Goal: Task Accomplishment & Management: Complete application form

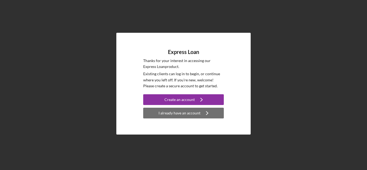
click at [192, 117] on div "I already have an account" at bounding box center [179, 113] width 42 height 11
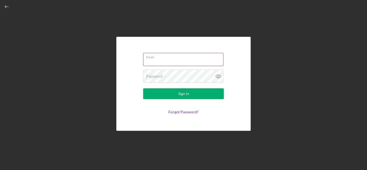
type input "[EMAIL_ADDRESS][DOMAIN_NAME]"
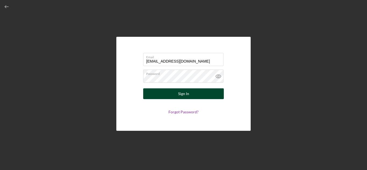
click at [174, 92] on button "Sign In" at bounding box center [183, 93] width 81 height 11
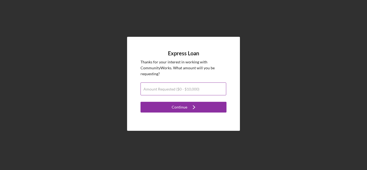
click at [174, 92] on input "Amount Requested ($0 - $10,000)" at bounding box center [183, 88] width 86 height 13
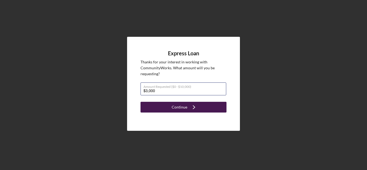
type input "$3,000"
click at [180, 108] on div "Continue" at bounding box center [180, 107] width 16 height 11
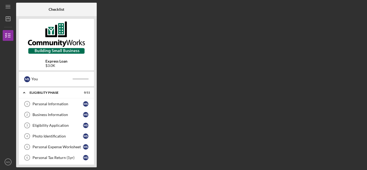
click at [68, 66] on div "Express Loan $3.0K" at bounding box center [56, 63] width 75 height 9
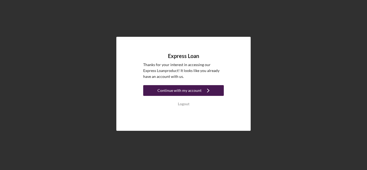
click at [165, 90] on div "Continue with my account" at bounding box center [179, 90] width 44 height 11
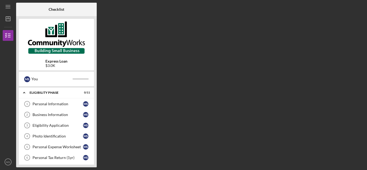
click at [68, 55] on div "Express Loan $3.0K" at bounding box center [56, 45] width 75 height 52
click at [13, 24] on nav "Icon/Menu Icon/Dashboard Dashboard Express Loan Checklist Icon/Table Pagination…" at bounding box center [9, 83] width 13 height 167
click at [68, 57] on div "Express Loan $3.0K" at bounding box center [56, 45] width 75 height 52
click at [66, 60] on b "Express Loan" at bounding box center [56, 61] width 22 height 4
click at [13, 35] on icon "button" at bounding box center [7, 35] width 13 height 13
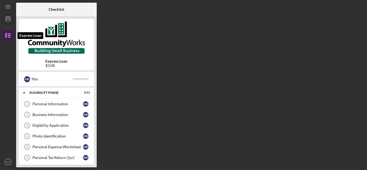
click at [9, 37] on line "button" at bounding box center [9, 37] width 2 height 0
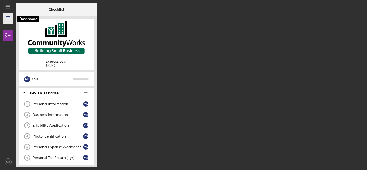
click at [9, 22] on icon "Icon/Dashboard" at bounding box center [7, 18] width 13 height 13
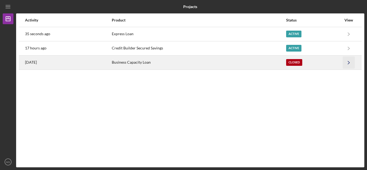
click at [343, 61] on icon "Icon/Navigate" at bounding box center [349, 62] width 12 height 12
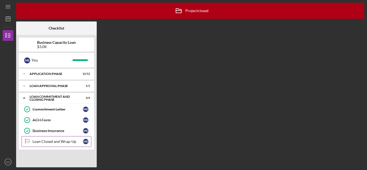
click at [64, 143] on div "Loan Closed and Wrap-Up" at bounding box center [57, 141] width 50 height 4
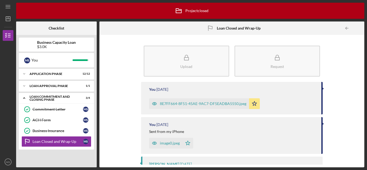
click at [211, 104] on div "8E7FF664-8F51-45AE-9AC7-DF5EADBA5550.jpeg" at bounding box center [203, 103] width 86 height 4
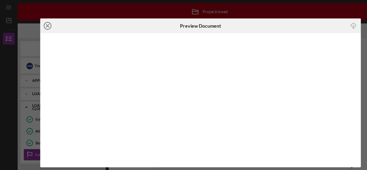
click at [43, 26] on icon "Icon/Close" at bounding box center [43, 23] width 13 height 13
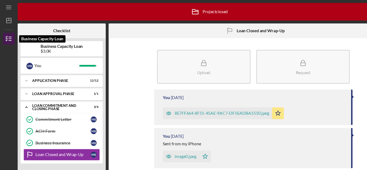
click at [9, 37] on line "button" at bounding box center [9, 37] width 2 height 0
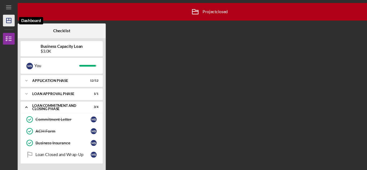
click at [6, 18] on polygon "button" at bounding box center [8, 19] width 4 height 4
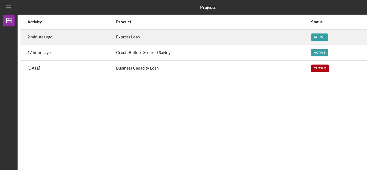
click at [294, 37] on div "Active" at bounding box center [313, 33] width 57 height 13
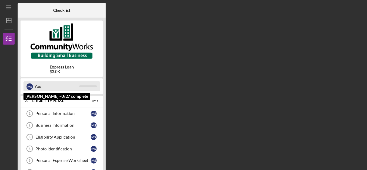
click at [79, 81] on div "M S You" at bounding box center [56, 78] width 70 height 9
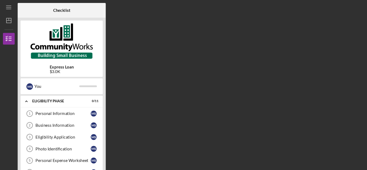
click at [53, 63] on div "$3.0K" at bounding box center [56, 65] width 22 height 4
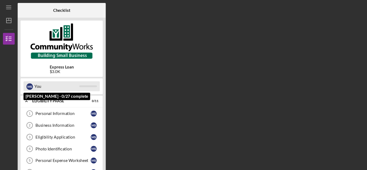
click at [60, 81] on div "You" at bounding box center [51, 78] width 41 height 9
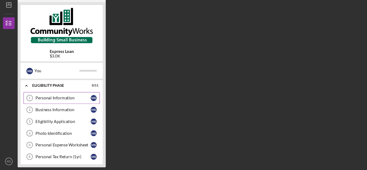
click at [59, 104] on div "Personal Information" at bounding box center [57, 104] width 50 height 4
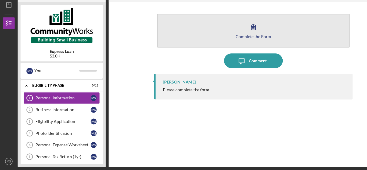
click at [219, 40] on button "Complete the Form Form" at bounding box center [232, 42] width 176 height 31
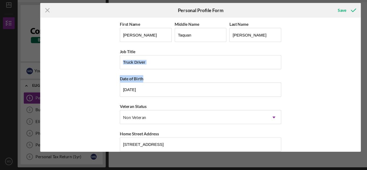
drag, startPoint x: 328, startPoint y: 59, endPoint x: 326, endPoint y: 80, distance: 21.0
click at [326, 80] on div "First Name [PERSON_NAME] Middle Name [PERSON_NAME] Last Name [PERSON_NAME] Job …" at bounding box center [183, 91] width 293 height 122
click at [330, 79] on div "First Name [PERSON_NAME] Middle Name [PERSON_NAME] Last Name [PERSON_NAME] Job …" at bounding box center [183, 91] width 293 height 122
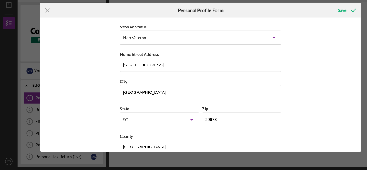
scroll to position [83, 0]
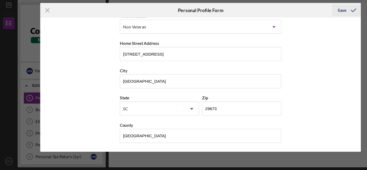
click at [318, 24] on icon "submit" at bounding box center [323, 23] width 13 height 13
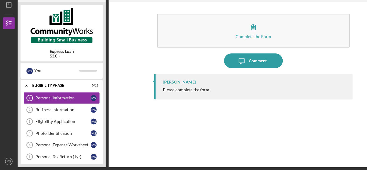
click at [168, 96] on div "Please complete the form." at bounding box center [170, 96] width 43 height 4
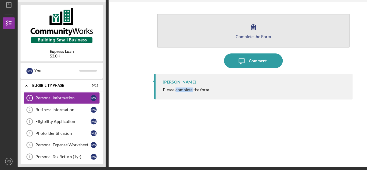
click at [221, 47] on div "Complete the Form" at bounding box center [232, 48] width 32 height 4
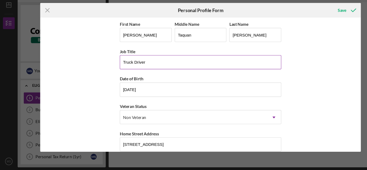
click at [228, 66] on input "Truck Driver" at bounding box center [184, 71] width 148 height 13
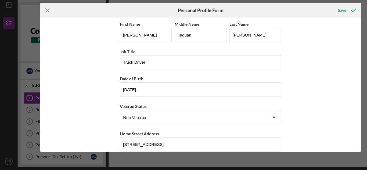
drag, startPoint x: 330, startPoint y: 91, endPoint x: 331, endPoint y: 100, distance: 8.6
click at [331, 100] on div "Icon/Menu Close Personal Profile Form Save First Name [PERSON_NAME] Middle Name…" at bounding box center [183, 85] width 367 height 170
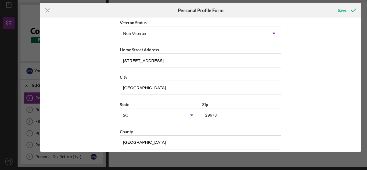
scroll to position [83, 0]
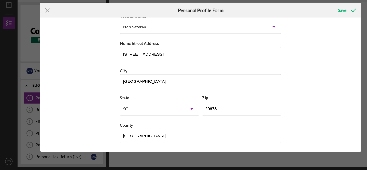
click at [271, 145] on div "First Name [PERSON_NAME] Middle Name [PERSON_NAME] Last Name [PERSON_NAME] Job …" at bounding box center [183, 91] width 293 height 122
click at [319, 23] on icon "submit" at bounding box center [323, 23] width 13 height 13
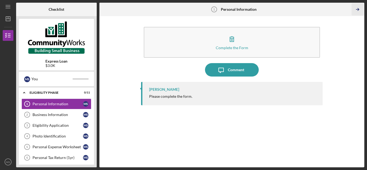
click at [357, 10] on icon "Icon/Table Pagination Arrow" at bounding box center [357, 9] width 12 height 12
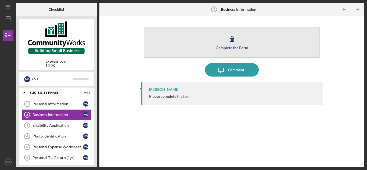
click at [262, 49] on button "Complete the Form Form" at bounding box center [232, 42] width 176 height 31
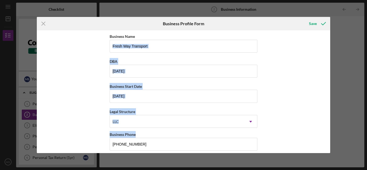
drag, startPoint x: 330, startPoint y: 48, endPoint x: 324, endPoint y: 135, distance: 86.9
click at [324, 135] on div "Icon/Menu Close Business Profile Form Save Business Name Fresh Way Transport DB…" at bounding box center [183, 85] width 367 height 170
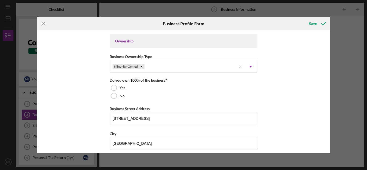
scroll to position [248, 0]
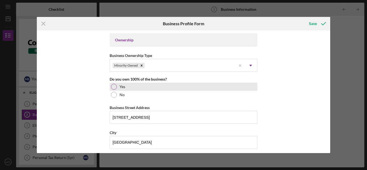
click at [117, 89] on div "Yes" at bounding box center [184, 87] width 148 height 8
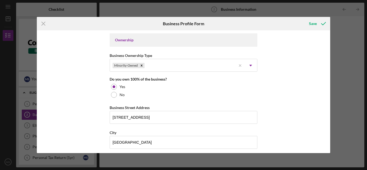
click at [286, 89] on div "Business Name Fresh Way Transport DBA [DATE] Business Start Date [DATE] Legal S…" at bounding box center [183, 91] width 293 height 122
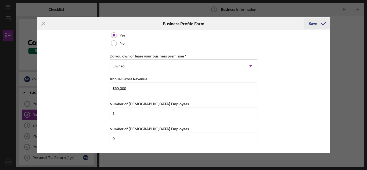
click at [323, 26] on icon "submit" at bounding box center [323, 23] width 13 height 13
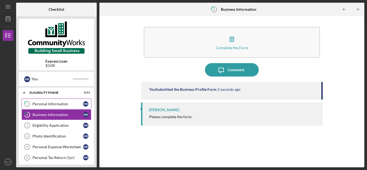
click at [77, 106] on div "Personal Information" at bounding box center [57, 104] width 50 height 4
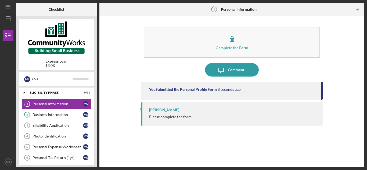
click at [190, 114] on div "[PERSON_NAME] Please complete the form." at bounding box center [231, 113] width 181 height 23
click at [178, 118] on div "Please complete the form." at bounding box center [170, 117] width 43 height 4
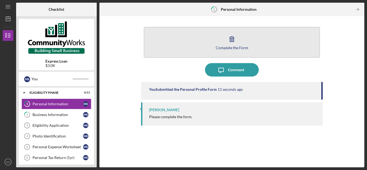
click at [206, 40] on button "Complete the Form Form" at bounding box center [232, 42] width 176 height 31
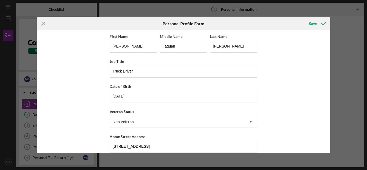
click at [344, 40] on div "Icon/Menu Close Personal Profile Form Save First Name [PERSON_NAME] Middle Name…" at bounding box center [183, 85] width 367 height 170
click at [315, 21] on div "Save" at bounding box center [313, 23] width 8 height 11
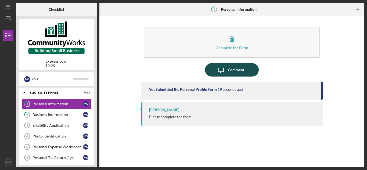
click at [241, 74] on div "Comment" at bounding box center [236, 69] width 16 height 13
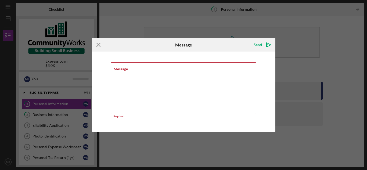
click at [100, 48] on icon "Icon/Menu Close" at bounding box center [98, 44] width 13 height 13
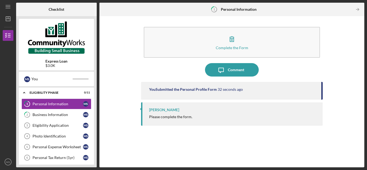
click at [326, 86] on div "Complete the Form Form Icon/Message Comment You Submitted the Personal Profile …" at bounding box center [231, 92] width 259 height 146
click at [364, 60] on div "Complete the Form Form Icon/Message Comment You Submitted the Personal Profile …" at bounding box center [231, 91] width 265 height 151
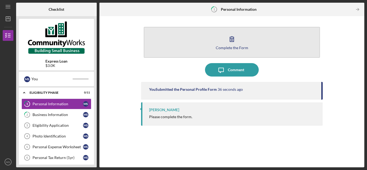
click at [292, 43] on button "Complete the Form Form" at bounding box center [232, 42] width 176 height 31
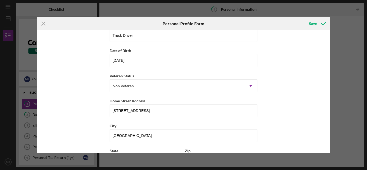
scroll to position [35, 0]
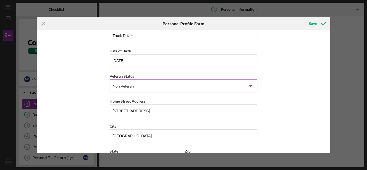
click at [196, 83] on div "Non Veteran" at bounding box center [177, 86] width 134 height 12
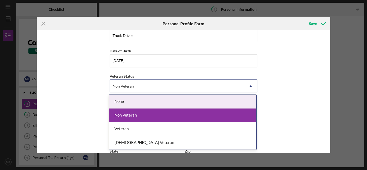
click at [197, 83] on div "Non Veteran" at bounding box center [177, 86] width 134 height 12
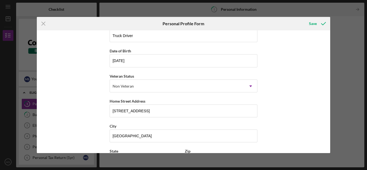
click at [258, 99] on div "First Name [PERSON_NAME] Middle Name [PERSON_NAME] Last Name [PERSON_NAME] Job …" at bounding box center [183, 91] width 293 height 122
drag, startPoint x: 330, startPoint y: 90, endPoint x: 332, endPoint y: 120, distance: 30.1
click at [332, 120] on div "Icon/Menu Close Personal Profile Form Save First Name [PERSON_NAME] Middle Name…" at bounding box center [183, 85] width 367 height 170
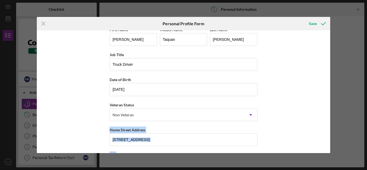
scroll to position [0, 0]
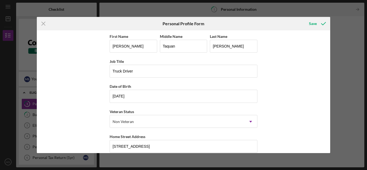
click at [312, 13] on div "Icon/Menu Close Personal Profile Form Save First Name [PERSON_NAME] Middle Name…" at bounding box center [183, 85] width 367 height 170
click at [317, 21] on icon "submit" at bounding box center [323, 23] width 13 height 13
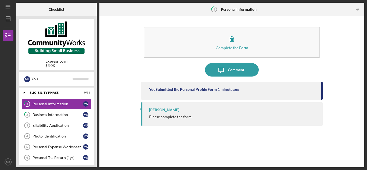
click at [221, 122] on div "[PERSON_NAME] Please complete the form." at bounding box center [231, 113] width 181 height 23
click at [194, 91] on div "You Submitted the Personal Profile Form" at bounding box center [183, 89] width 68 height 4
click at [72, 115] on div "Business Information" at bounding box center [57, 114] width 50 height 4
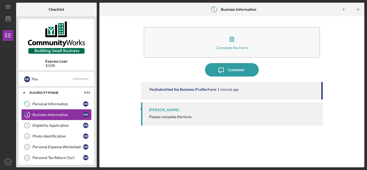
click at [72, 115] on div "Business Information" at bounding box center [57, 114] width 50 height 4
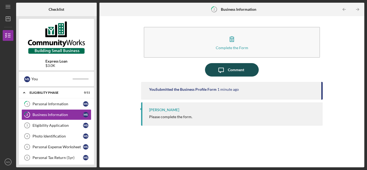
click at [219, 74] on icon "Icon/Message" at bounding box center [220, 69] width 13 height 13
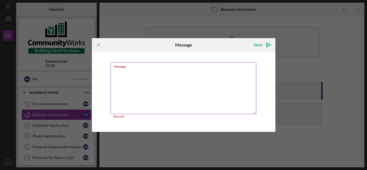
click at [220, 72] on textarea "Message" at bounding box center [184, 88] width 146 height 52
click at [101, 45] on icon "Icon/Menu Close" at bounding box center [98, 44] width 13 height 13
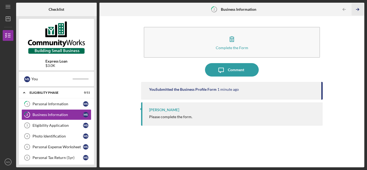
click at [357, 10] on icon "Icon/Table Pagination Arrow" at bounding box center [357, 9] width 12 height 12
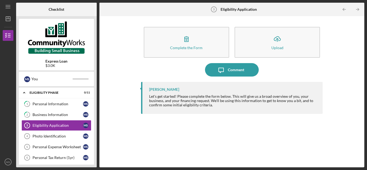
click at [357, 10] on icon "Icon/Table Pagination Arrow" at bounding box center [357, 9] width 12 height 12
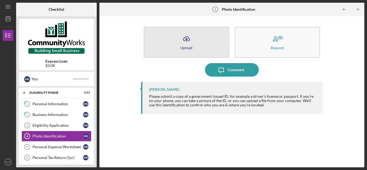
click at [209, 44] on button "Icon/Upload Upload" at bounding box center [186, 42] width 85 height 31
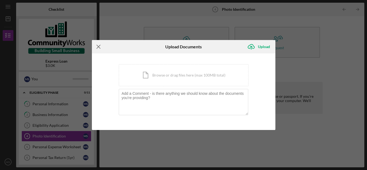
click at [99, 46] on line at bounding box center [98, 46] width 3 height 3
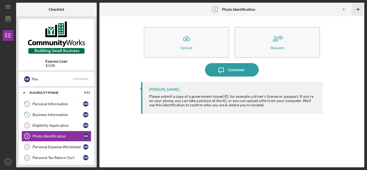
click at [357, 11] on icon "Icon/Table Pagination Arrow" at bounding box center [357, 9] width 12 height 12
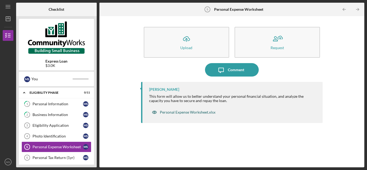
click at [195, 114] on div "Personal Expense Worksheet.xlsx" at bounding box center [188, 112] width 56 height 4
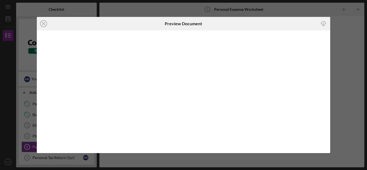
click at [72, 9] on div "Icon/Close Preview Document Icon/Download" at bounding box center [183, 85] width 367 height 170
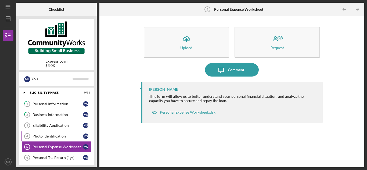
click at [68, 134] on div "Photo Identification" at bounding box center [57, 136] width 50 height 4
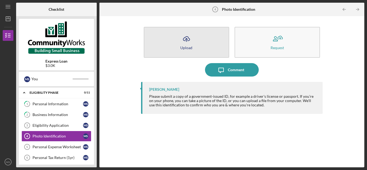
click at [177, 39] on button "Icon/Upload Upload" at bounding box center [186, 42] width 85 height 31
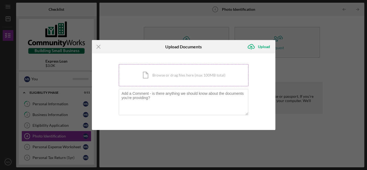
click at [164, 76] on div "Icon/Document Browse or drag files here (max 100MB total) Tap to choose files o…" at bounding box center [184, 75] width 130 height 22
click at [251, 46] on line "submit" at bounding box center [251, 47] width 0 height 3
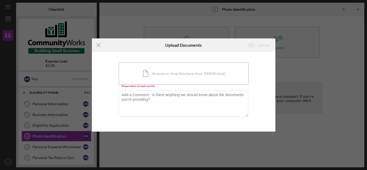
click at [168, 68] on div "Icon/Document Browse or drag files here (max 100MB total) Tap to choose files o…" at bounding box center [184, 74] width 130 height 22
click at [158, 35] on div "Icon/Menu Close Upload Documents Icon/Upload Upload You're uploading documents …" at bounding box center [183, 85] width 367 height 170
click at [123, 65] on div "Icon/Document Browse or drag files here (max 100MB total) Tap to choose files o…" at bounding box center [184, 74] width 130 height 22
click at [231, 79] on div "Icon/Document Browse or drag files here (max 100MB total) Tap to choose files o…" at bounding box center [184, 74] width 130 height 22
click at [168, 83] on div "Icon/Document Browse or drag files here (max 100MB total) Tap to choose files o…" at bounding box center [184, 74] width 130 height 22
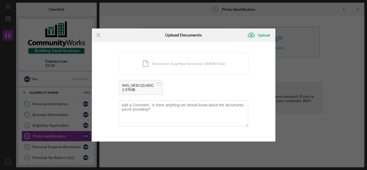
click at [143, 88] on div "1.97MB" at bounding box center [138, 90] width 32 height 4
click at [168, 66] on div "Icon/Document Browse or drag files here (max 100MB total) Tap to choose files o…" at bounding box center [184, 64] width 130 height 22
click at [140, 90] on div "1.97MB" at bounding box center [138, 90] width 32 height 4
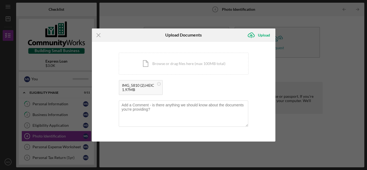
click at [140, 90] on div "1.97MB" at bounding box center [138, 90] width 32 height 4
click at [130, 85] on div "IMG_5810 (2).HEIC" at bounding box center [138, 85] width 32 height 4
click at [175, 71] on div "Icon/Document Browse or drag files here (max 100MB total) Tap to choose files o…" at bounding box center [184, 64] width 130 height 22
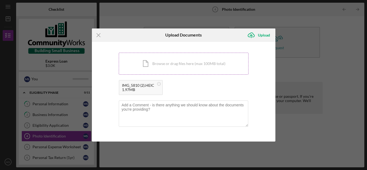
click at [145, 67] on div "Icon/Document Browse or drag files here (max 100MB total) Tap to choose files o…" at bounding box center [184, 64] width 130 height 22
click button "Icon/Upload Upload" at bounding box center [259, 35] width 31 height 11
